Goal: Find specific page/section: Find specific page/section

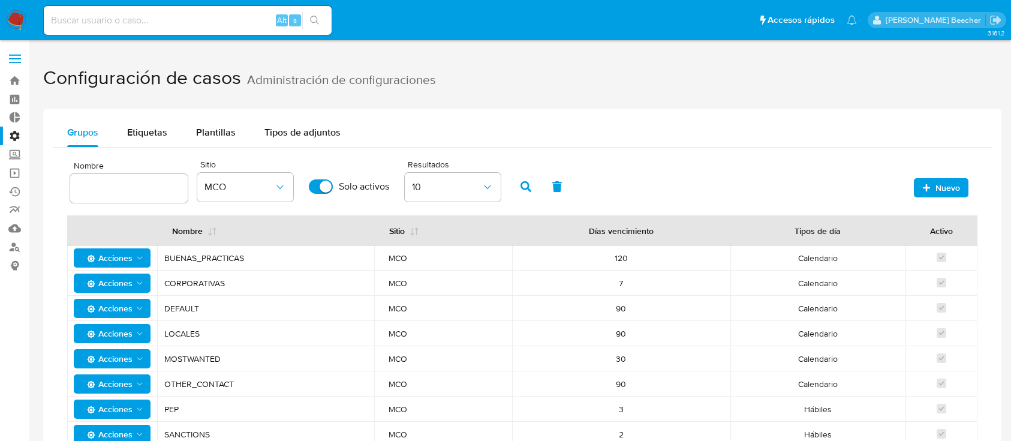
scroll to position [65, 0]
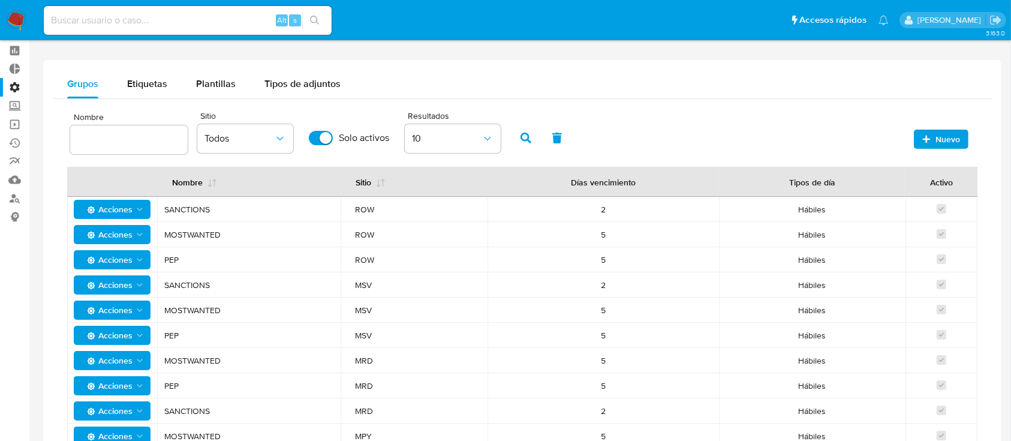
scroll to position [47, 0]
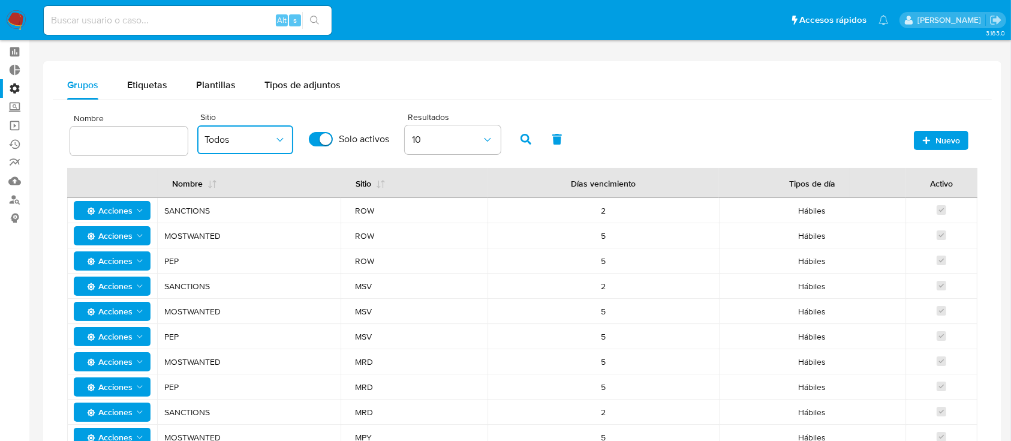
click at [289, 126] on button "Todos" at bounding box center [245, 139] width 96 height 29
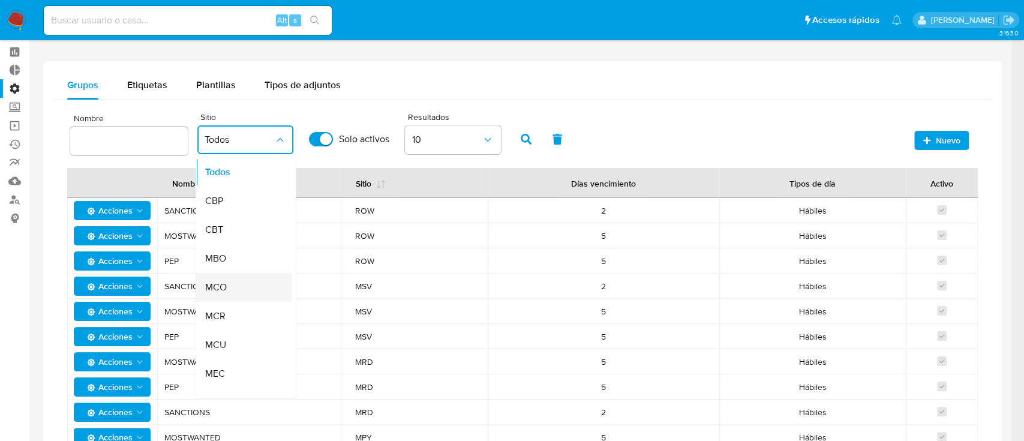
click at [260, 279] on div "MCO" at bounding box center [239, 287] width 70 height 29
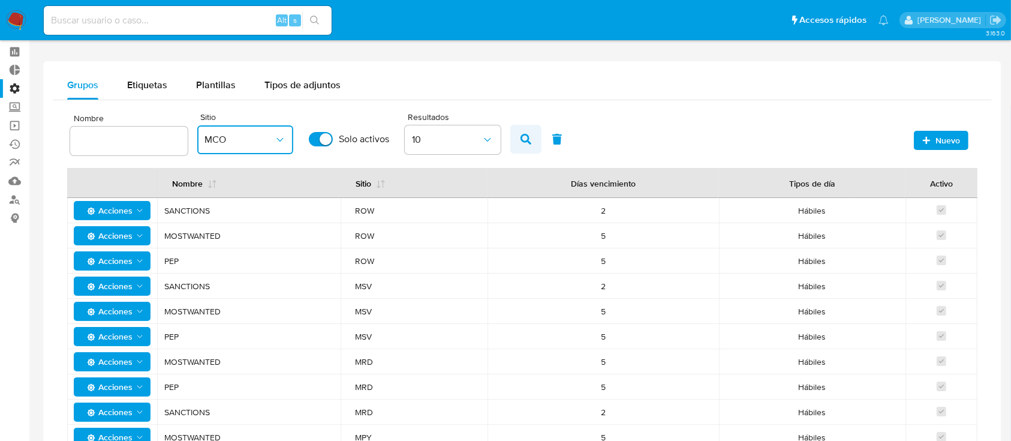
click at [531, 138] on button "button" at bounding box center [525, 139] width 31 height 29
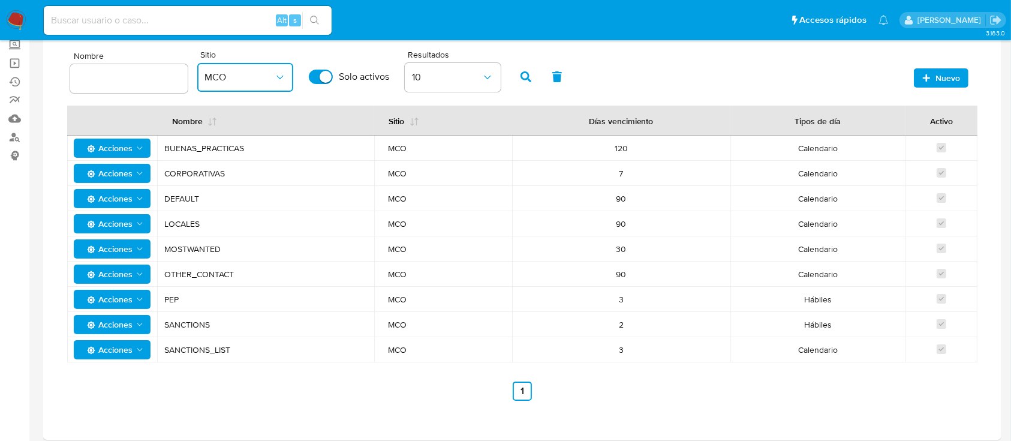
scroll to position [110, 0]
click at [759, 248] on span "Calendario" at bounding box center [818, 248] width 146 height 11
